Goal: Task Accomplishment & Management: Complete application form

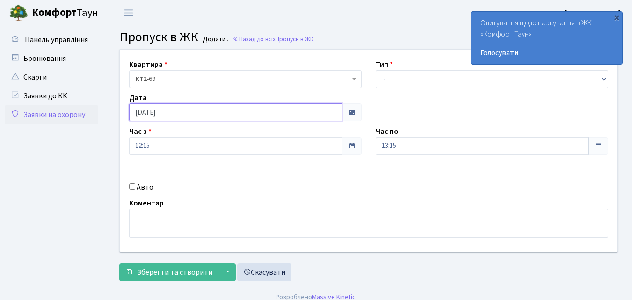
click at [261, 112] on input "[DATE]" at bounding box center [235, 112] width 213 height 18
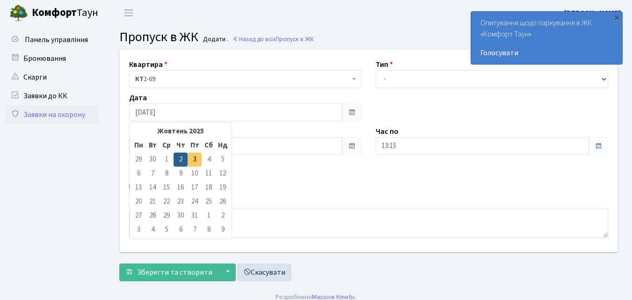
click at [195, 156] on td "3" at bounding box center [195, 160] width 14 height 14
type input "[DATE]"
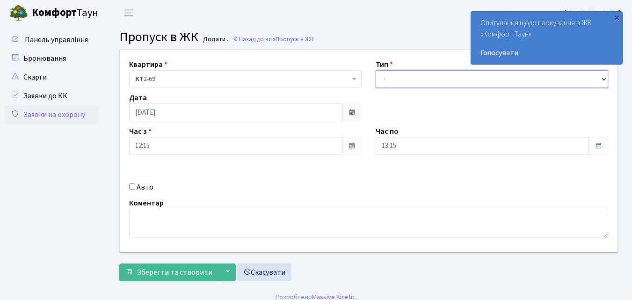
click at [383, 78] on select "- Доставка Таксі Гості Сервіс" at bounding box center [492, 79] width 232 height 18
select select "1"
click at [376, 70] on select "- Доставка Таксі Гості Сервіс" at bounding box center [492, 79] width 232 height 18
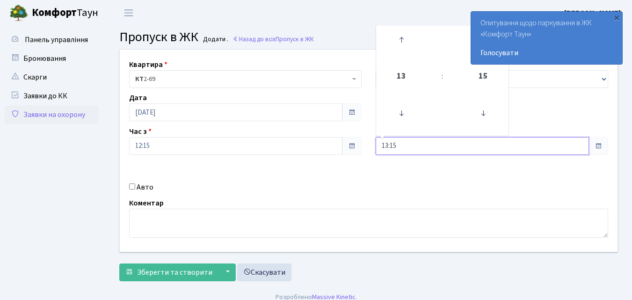
click at [395, 146] on input "13:15" at bounding box center [482, 146] width 213 height 18
click at [402, 41] on icon at bounding box center [401, 39] width 25 height 25
click at [402, 39] on icon at bounding box center [401, 39] width 25 height 25
click at [401, 38] on icon at bounding box center [401, 39] width 25 height 25
click at [401, 37] on icon at bounding box center [401, 39] width 25 height 25
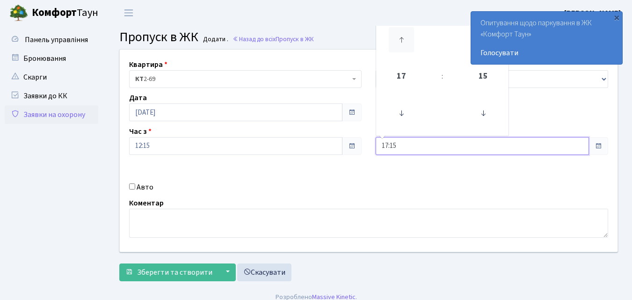
click at [401, 37] on icon at bounding box center [401, 39] width 25 height 25
click at [400, 37] on icon at bounding box center [401, 39] width 25 height 25
type input "19:15"
click at [131, 184] on input "Авто" at bounding box center [132, 186] width 6 height 6
checkbox input "true"
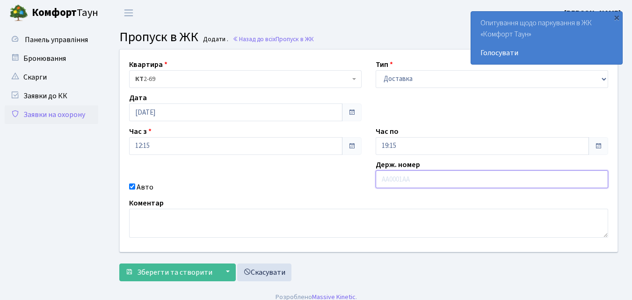
click at [397, 180] on input "text" at bounding box center [492, 179] width 232 height 18
type input "КА0189ВЕ"
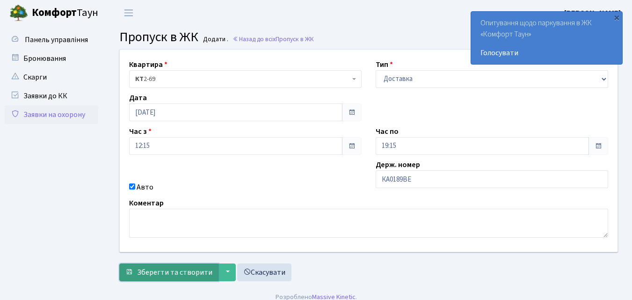
click at [205, 271] on span "Зберегти та створити" at bounding box center [174, 272] width 75 height 10
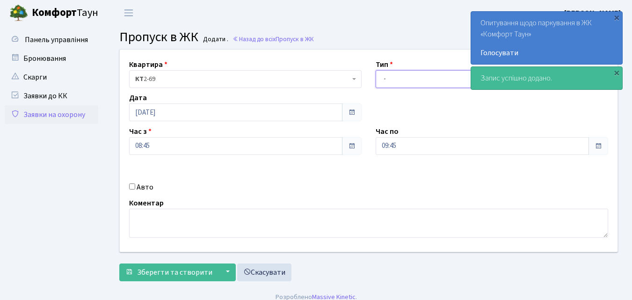
click at [383, 75] on select "- Доставка Таксі Гості Сервіс" at bounding box center [492, 79] width 232 height 18
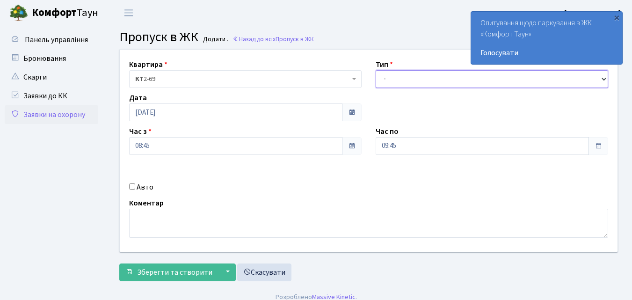
select select "1"
click at [376, 70] on select "- Доставка Таксі Гості Сервіс" at bounding box center [492, 79] width 232 height 18
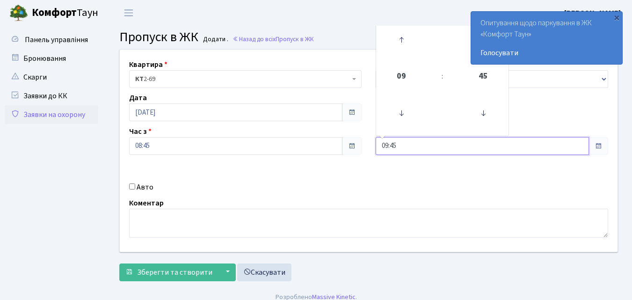
click at [394, 143] on input "09:45" at bounding box center [482, 146] width 213 height 18
click at [399, 38] on icon at bounding box center [401, 39] width 25 height 25
click at [399, 37] on icon at bounding box center [401, 39] width 25 height 25
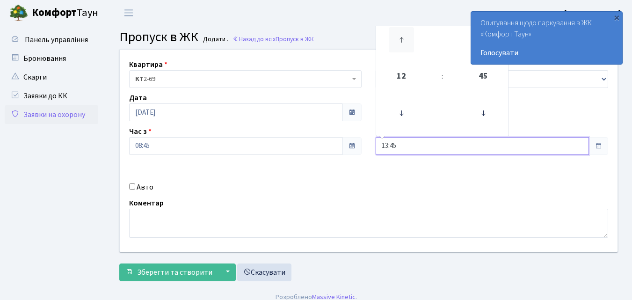
click at [399, 37] on icon at bounding box center [401, 39] width 25 height 25
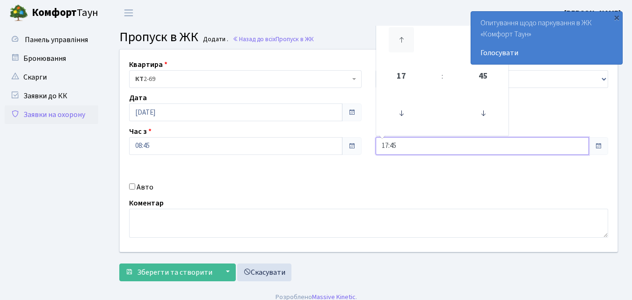
type input "18:45"
click at [133, 186] on input "Авто" at bounding box center [132, 186] width 6 height 6
checkbox input "true"
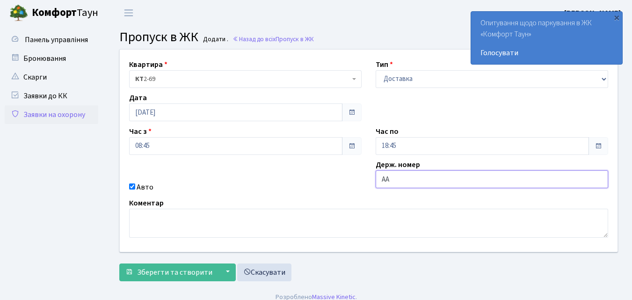
type input "АА7801ОЕ"
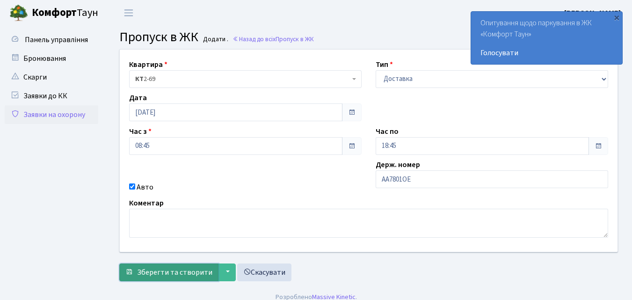
click at [176, 273] on span "Зберегти та створити" at bounding box center [174, 272] width 75 height 10
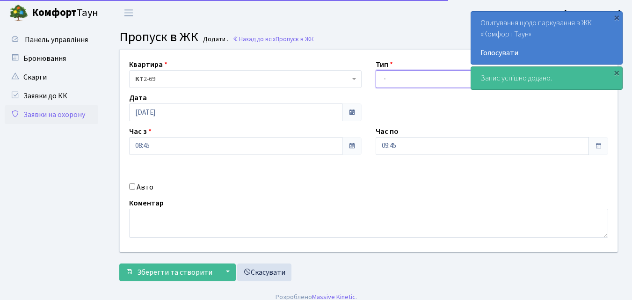
click at [384, 77] on select "- Доставка Таксі Гості Сервіс" at bounding box center [492, 79] width 232 height 18
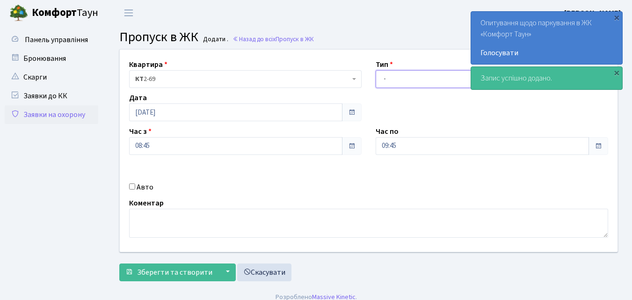
select select "1"
click at [376, 70] on select "- Доставка Таксі Гості Сервіс" at bounding box center [492, 79] width 232 height 18
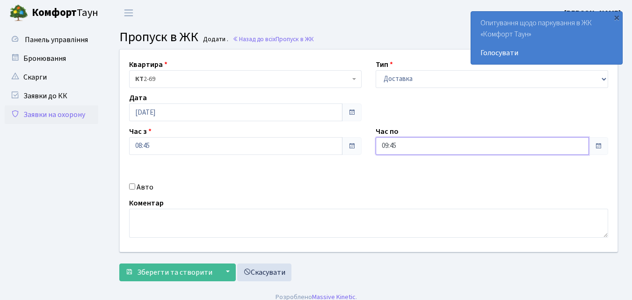
click at [405, 143] on input "09:45" at bounding box center [482, 146] width 213 height 18
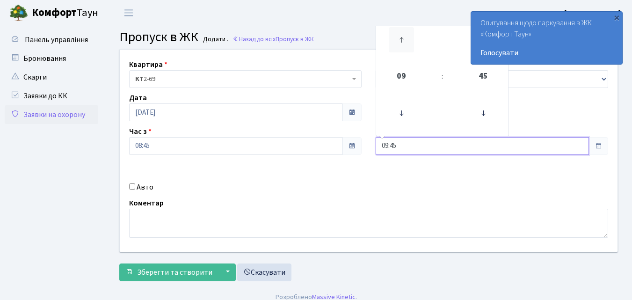
click at [406, 38] on icon at bounding box center [401, 39] width 25 height 25
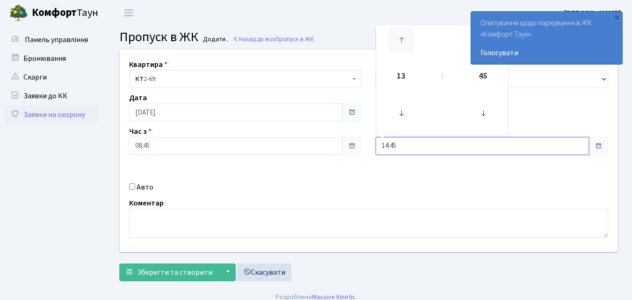
click at [406, 38] on icon at bounding box center [401, 39] width 25 height 25
type input "17:45"
click at [134, 184] on input "Авто" at bounding box center [132, 186] width 6 height 6
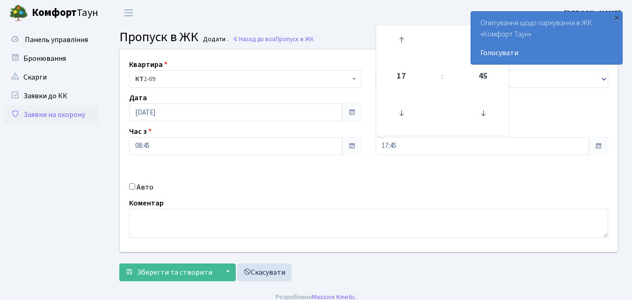
checkbox input "true"
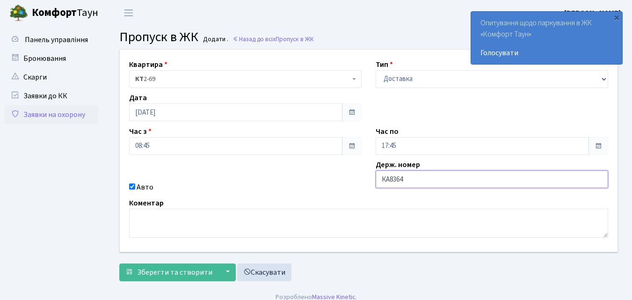
type input "КА8364МА"
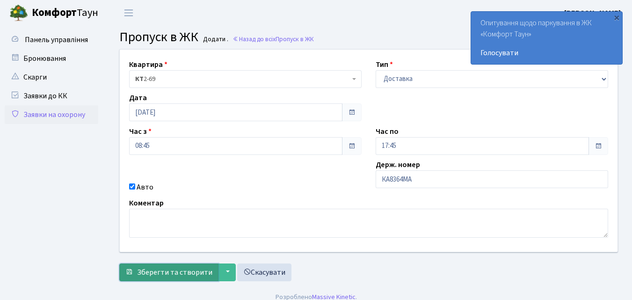
click at [149, 269] on span "Зберегти та створити" at bounding box center [174, 272] width 75 height 10
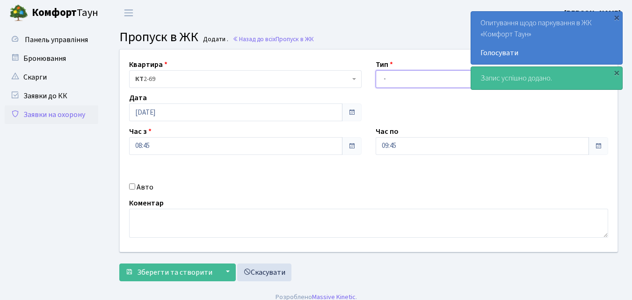
click at [385, 76] on select "- Доставка Таксі Гості Сервіс" at bounding box center [492, 79] width 232 height 18
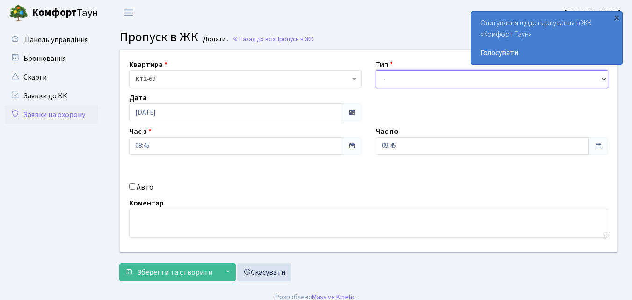
select select "1"
click at [376, 70] on select "- Доставка Таксі Гості Сервіс" at bounding box center [492, 79] width 232 height 18
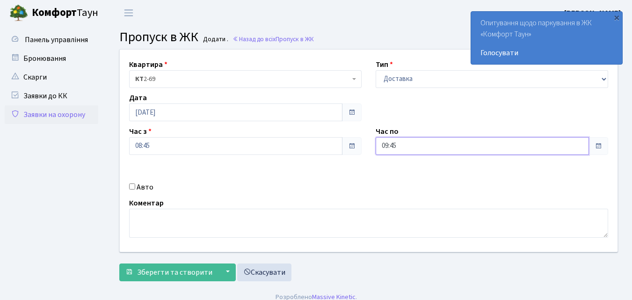
click at [406, 147] on input "09:45" at bounding box center [482, 146] width 213 height 18
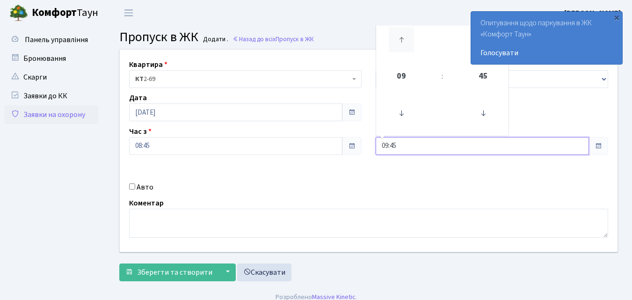
click at [400, 43] on icon at bounding box center [401, 39] width 25 height 25
click at [402, 34] on icon at bounding box center [401, 39] width 25 height 25
click at [402, 33] on icon at bounding box center [401, 39] width 25 height 25
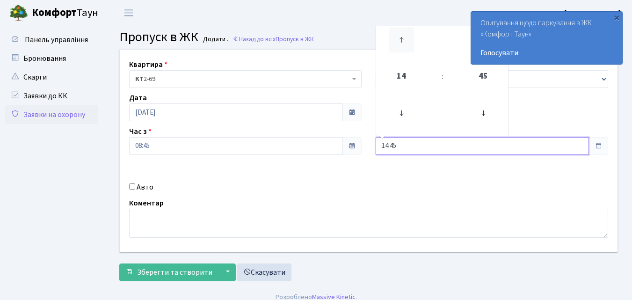
click at [400, 35] on icon at bounding box center [401, 39] width 25 height 25
click at [399, 35] on icon at bounding box center [401, 39] width 25 height 25
drag, startPoint x: 399, startPoint y: 35, endPoint x: 395, endPoint y: 41, distance: 6.7
click at [398, 38] on icon at bounding box center [401, 39] width 25 height 25
click at [401, 38] on icon at bounding box center [401, 39] width 25 height 25
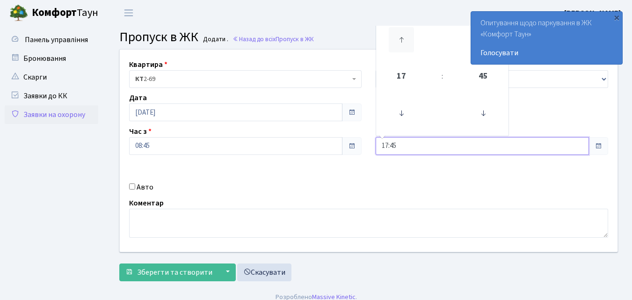
type input "18:45"
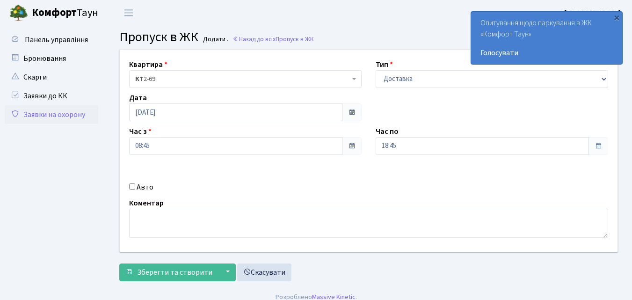
click at [134, 187] on input "Авто" at bounding box center [132, 186] width 6 height 6
checkbox input "true"
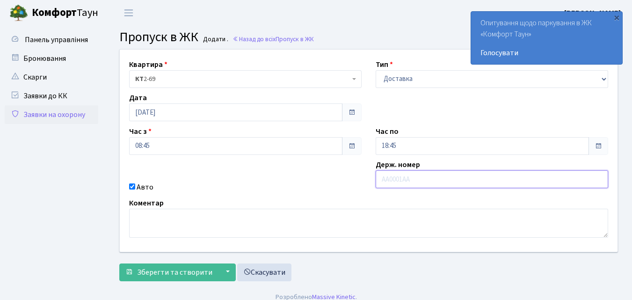
click at [425, 174] on input "text" at bounding box center [492, 179] width 232 height 18
type input "АІ0678НК"
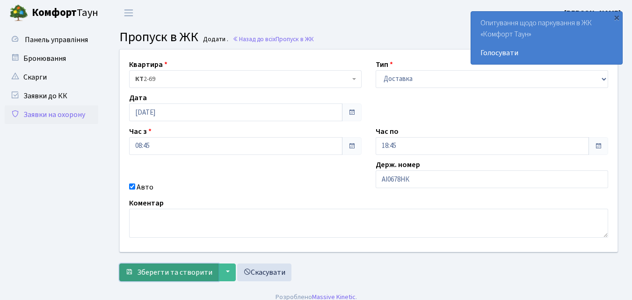
click at [161, 270] on span "Зберегти та створити" at bounding box center [174, 272] width 75 height 10
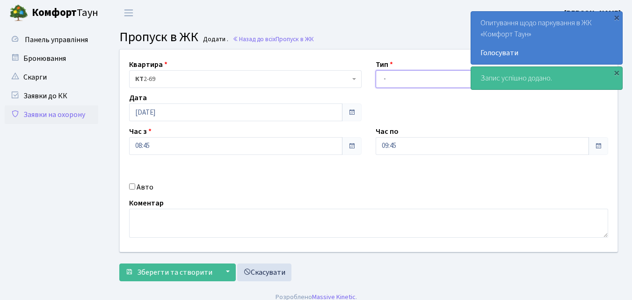
click at [385, 81] on select "- Доставка Таксі Гості Сервіс" at bounding box center [492, 79] width 232 height 18
select select "1"
click at [376, 70] on select "- Доставка Таксі Гості Сервіс" at bounding box center [492, 79] width 232 height 18
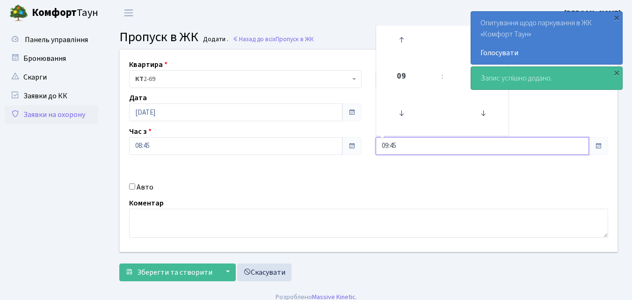
click at [427, 143] on input "09:45" at bounding box center [482, 146] width 213 height 18
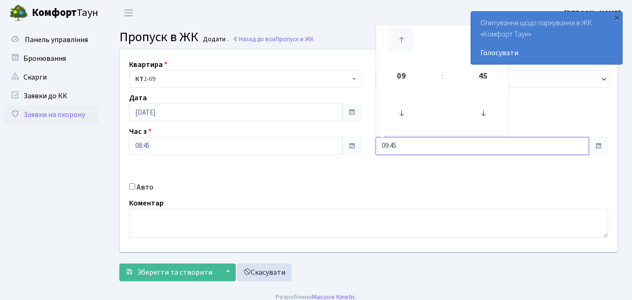
click at [399, 33] on icon at bounding box center [401, 39] width 25 height 25
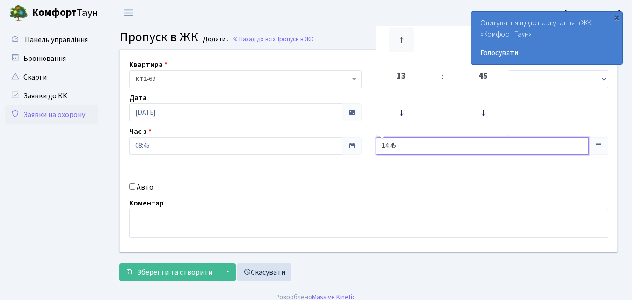
click at [399, 33] on icon at bounding box center [401, 39] width 25 height 25
type input "17:45"
drag, startPoint x: 134, startPoint y: 185, endPoint x: 144, endPoint y: 171, distance: 17.5
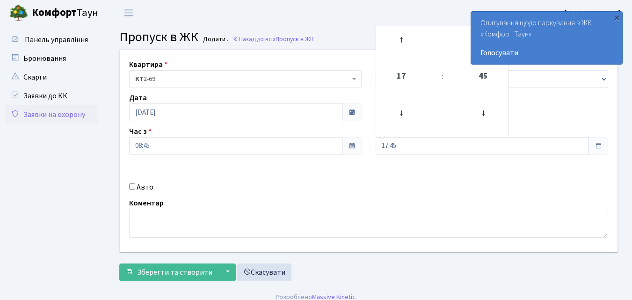
click at [134, 185] on input "Авто" at bounding box center [132, 186] width 6 height 6
checkbox input "true"
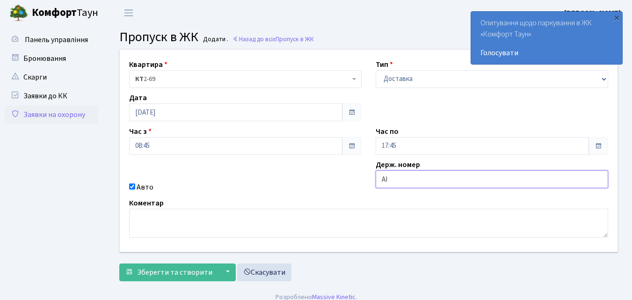
type input "АІ7768ЕІ"
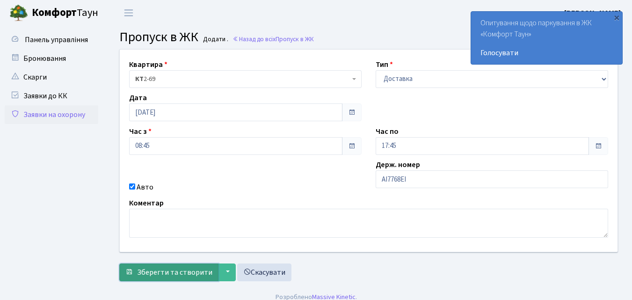
click at [192, 271] on span "Зберегти та створити" at bounding box center [174, 272] width 75 height 10
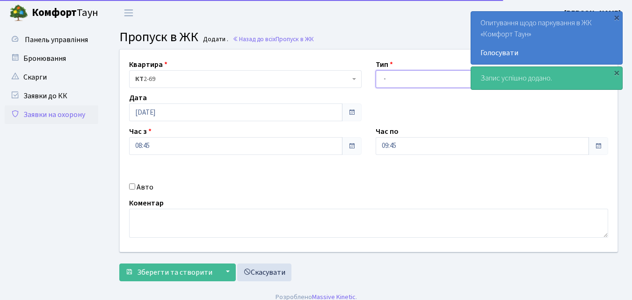
click at [384, 78] on select "- Доставка Таксі Гості Сервіс" at bounding box center [492, 79] width 232 height 18
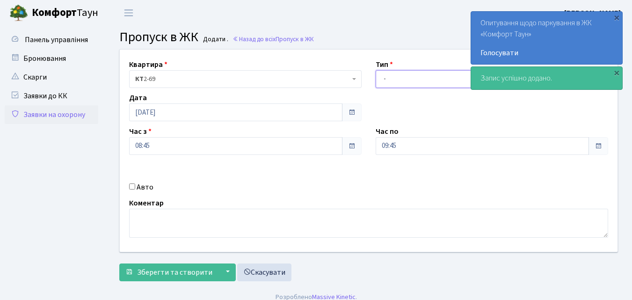
select select "1"
click at [376, 70] on select "- Доставка Таксі Гості Сервіс" at bounding box center [492, 79] width 232 height 18
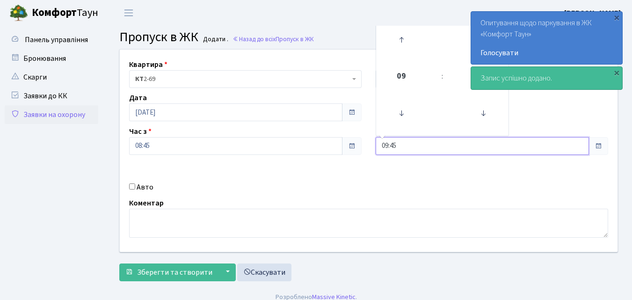
click at [430, 152] on input "09:45" at bounding box center [482, 146] width 213 height 18
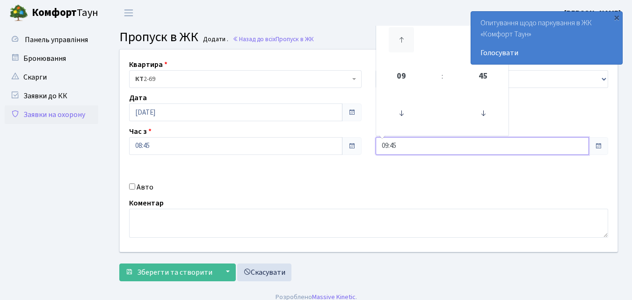
click at [400, 44] on icon at bounding box center [401, 39] width 25 height 25
click at [400, 43] on icon at bounding box center [401, 39] width 25 height 25
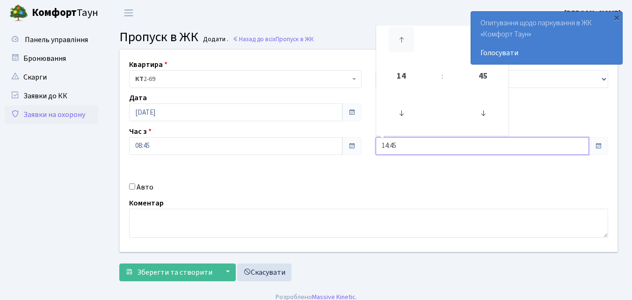
click at [399, 43] on icon at bounding box center [401, 39] width 25 height 25
drag, startPoint x: 397, startPoint y: 44, endPoint x: 373, endPoint y: 47, distance: 24.0
click at [397, 44] on icon at bounding box center [401, 39] width 25 height 25
type input "17:45"
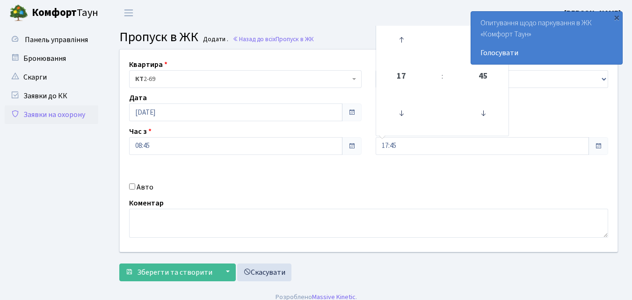
click at [134, 184] on input "Авто" at bounding box center [132, 186] width 6 height 6
checkbox input "true"
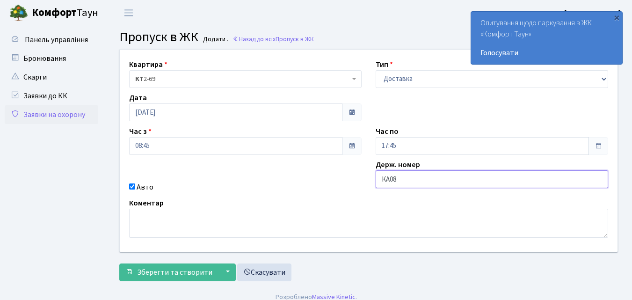
type input "КА0871РН"
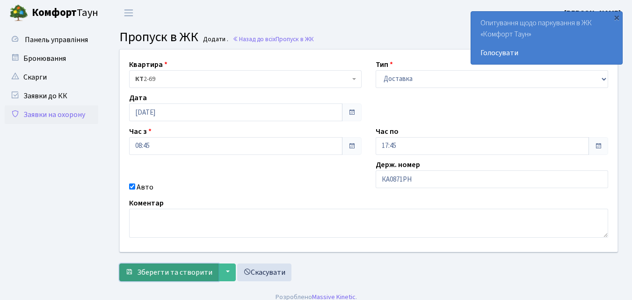
click at [173, 272] on span "Зберегти та створити" at bounding box center [174, 272] width 75 height 10
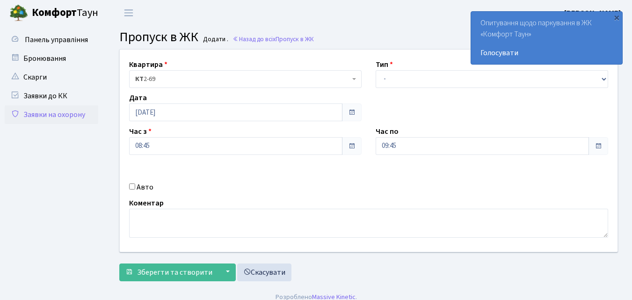
click at [118, 289] on footer "Розроблено Massive Kinetic ." at bounding box center [316, 296] width 632 height 23
